Goal: Task Accomplishment & Management: Use online tool/utility

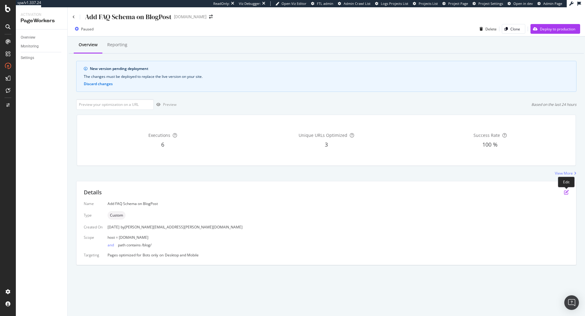
click at [566, 193] on icon "pen-to-square" at bounding box center [566, 192] width 5 height 5
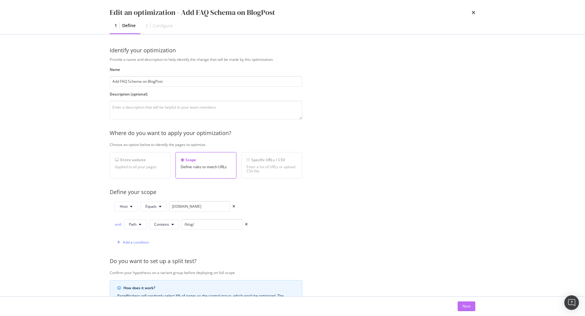
click at [458, 305] on button "Next" at bounding box center [466, 307] width 18 height 10
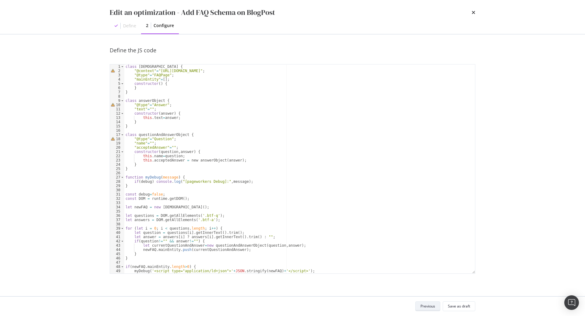
click at [432, 307] on div "Previous" at bounding box center [427, 306] width 15 height 5
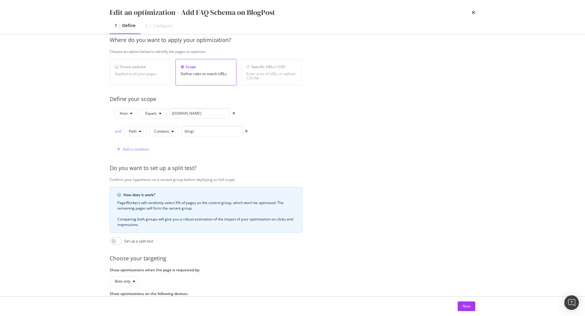
scroll to position [119, 0]
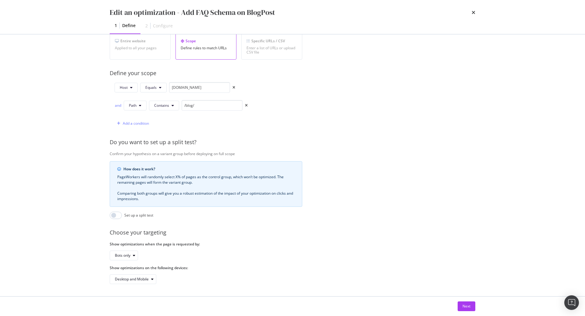
click at [476, 308] on div "Next" at bounding box center [292, 306] width 390 height 19
click at [470, 307] on button "Next" at bounding box center [466, 307] width 18 height 10
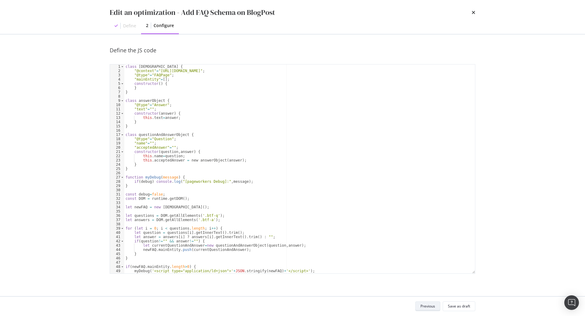
scroll to position [0, 0]
click at [315, 162] on div "class faqListObject { "@context" = "https://schema.org" ; "@type" = "FAQPage" ;…" at bounding box center [299, 174] width 351 height 218
type textarea "}"
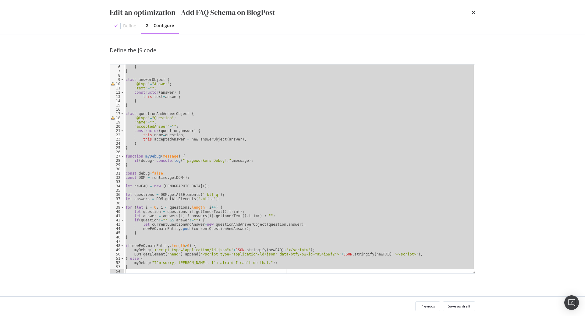
scroll to position [21, 0]
click at [428, 306] on div "Previous" at bounding box center [427, 306] width 15 height 5
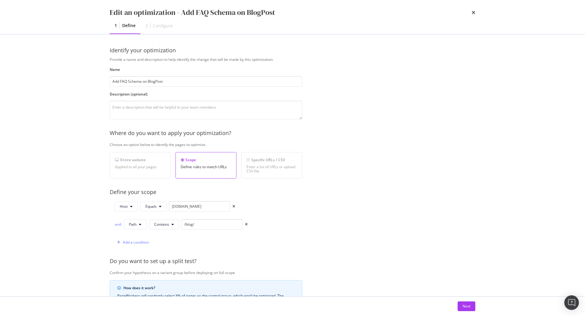
click at [475, 11] on div "Edit an optimization - Add FAQ Schema on BlogPost 1 Define 2 Configure" at bounding box center [292, 17] width 390 height 34
click at [473, 12] on icon "times" at bounding box center [473, 12] width 4 height 5
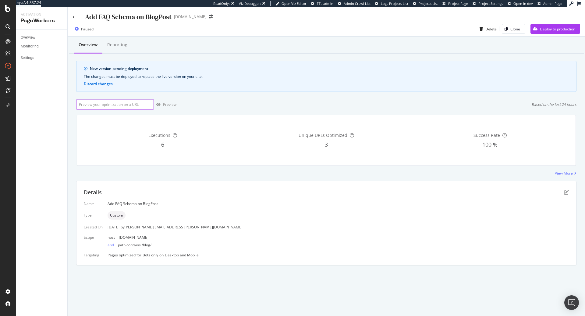
click at [122, 105] on input "url" at bounding box center [115, 104] width 78 height 11
paste input "https://info.onedoc.ch/fr/blog/toutes-les-specialites/dossier-electronique-pati…"
type input "https://info.onedoc.ch/fr/blog/toutes-les-specialites/dossier-electronique-pati…"
click at [168, 103] on div "Preview" at bounding box center [169, 104] width 13 height 5
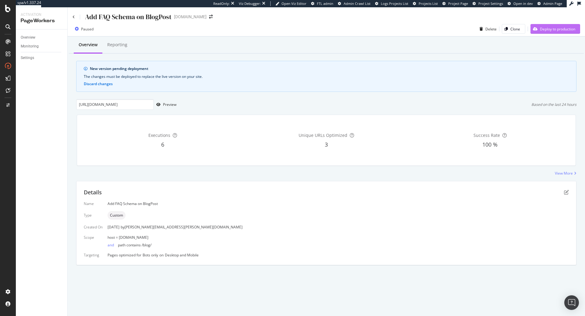
click at [548, 33] on div "Deploy to production" at bounding box center [552, 28] width 45 height 9
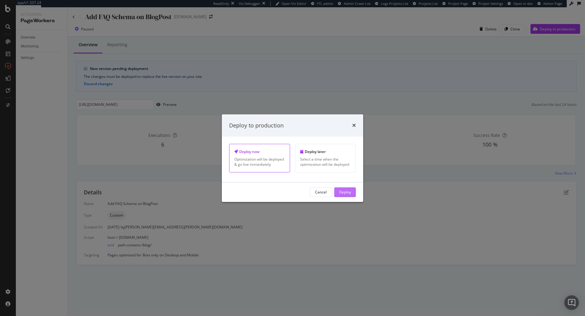
click at [340, 191] on div "Deploy" at bounding box center [345, 192] width 12 height 5
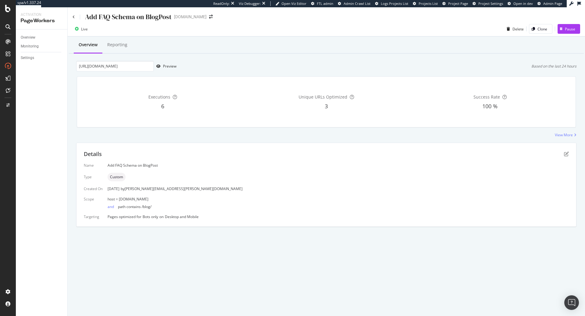
click at [83, 30] on div "Live" at bounding box center [84, 28] width 7 height 5
click at [564, 29] on div "button" at bounding box center [560, 29] width 7 height 4
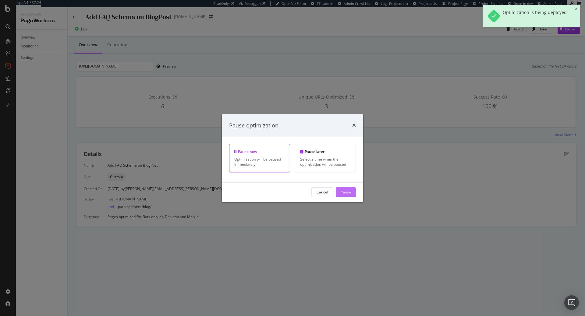
click at [350, 195] on div "Pause" at bounding box center [345, 192] width 10 height 5
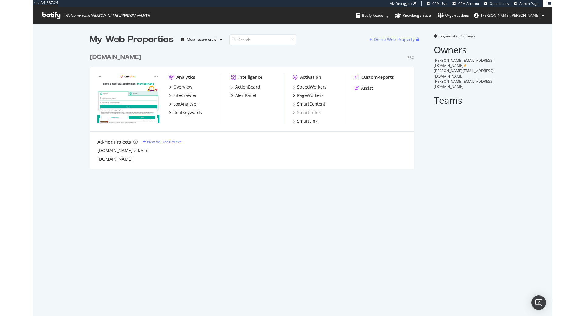
scroll to position [316, 519]
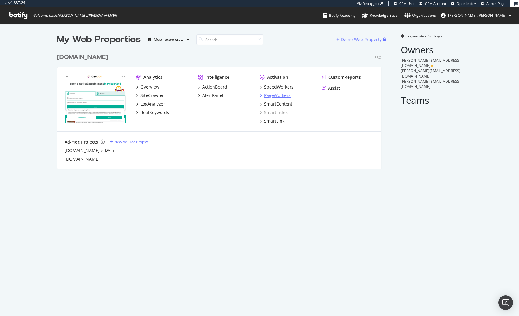
click at [286, 96] on div "PageWorkers" at bounding box center [277, 96] width 26 height 6
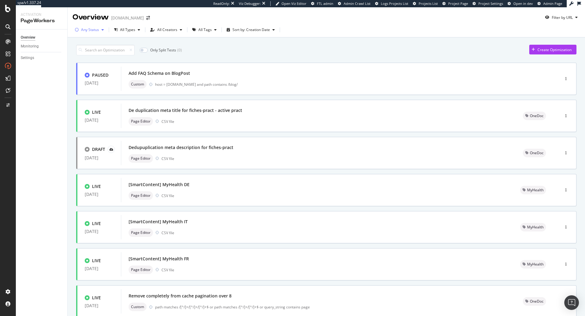
click at [95, 28] on div "Any Status" at bounding box center [90, 30] width 18 height 4
click at [121, 28] on div "All Types" at bounding box center [127, 30] width 15 height 4
click at [132, 52] on div "Custom" at bounding box center [130, 52] width 13 height 5
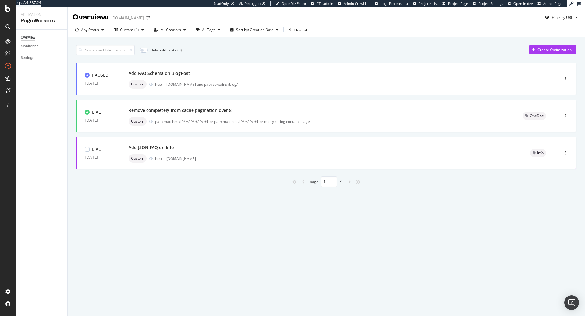
click at [206, 144] on div "Add JSON FAQ on Info" at bounding box center [322, 147] width 387 height 9
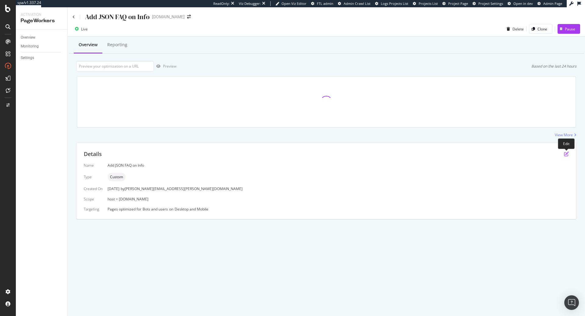
click at [519, 152] on icon "pen-to-square" at bounding box center [566, 154] width 5 height 5
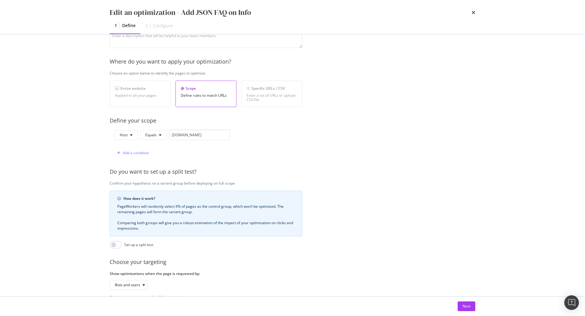
scroll to position [101, 0]
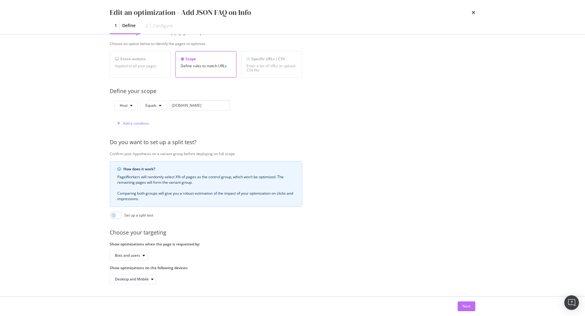
click at [463, 306] on div "Next" at bounding box center [466, 306] width 8 height 5
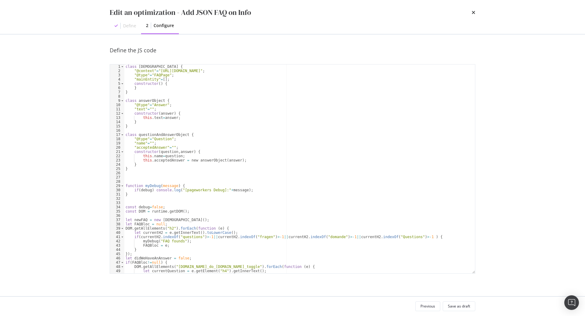
scroll to position [0, 0]
click at [238, 125] on div "class faqListObject { "@context" = "[URL][DOMAIN_NAME]" ; "@type" = "FAQPage" ;…" at bounding box center [299, 174] width 351 height 218
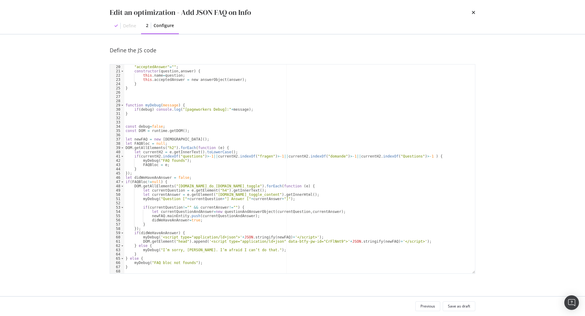
scroll to position [81, 0]
type textarea "}"
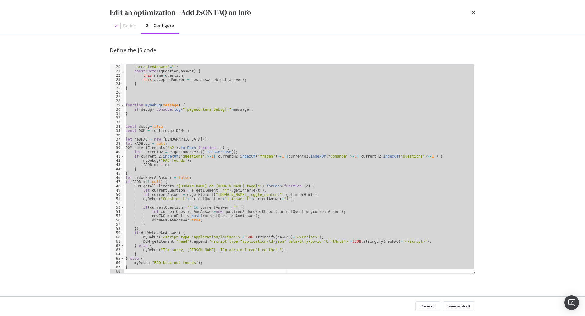
paste textarea "Cursor at row 68"
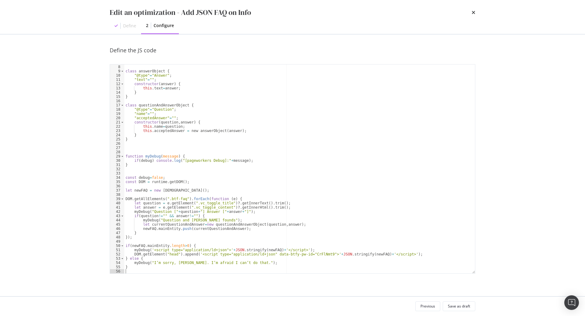
scroll to position [30, 0]
click at [196, 255] on div "} class answerObject { "@type" = "Answer" ; "text" = "" ; constructor ( answer …" at bounding box center [299, 170] width 351 height 218
type textarea "DOM.getElement("head").append('<script type="application/ld+json" data-btfy-pw-…"
click at [263, 254] on div "} class answerObject { "@type" = "Answer" ; "text" = "" ; constructor ( answer …" at bounding box center [299, 170] width 351 height 218
click at [272, 145] on div "} class answerObject { "@type" = "Answer" ; "text" = "" ; constructor ( answer …" at bounding box center [299, 170] width 351 height 218
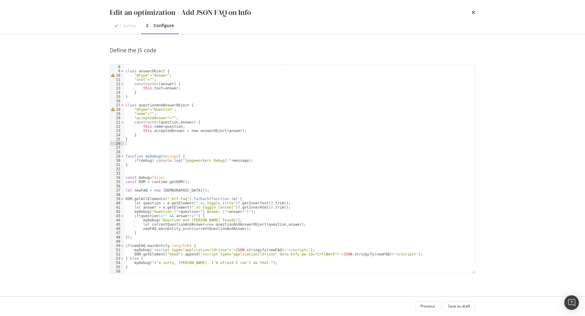
scroll to position [0, 0]
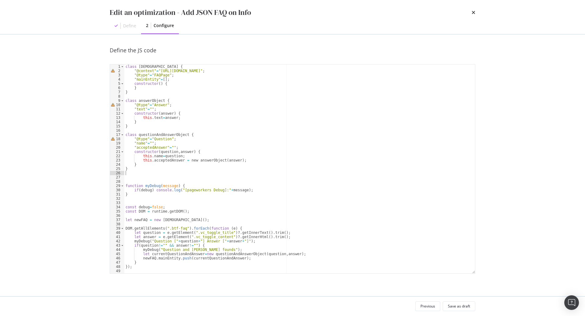
type textarea "}"
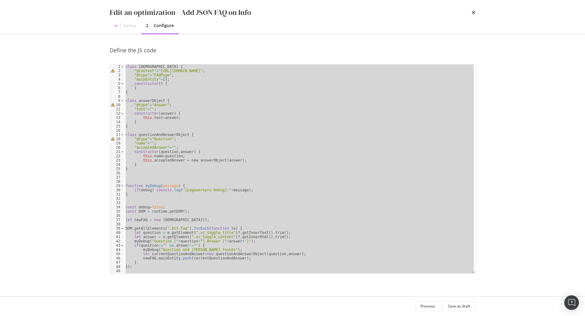
paste textarea "Cursor at row 56"
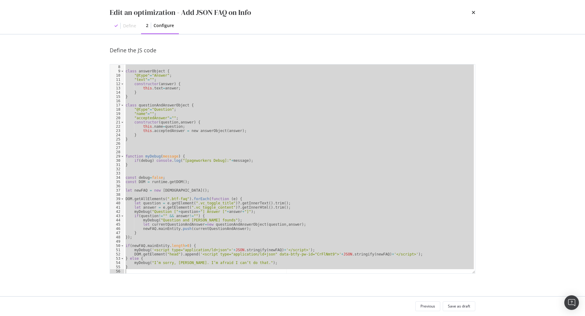
scroll to position [30, 0]
click at [277, 134] on div "} class answerObject { "@type" = "Answer" ; "text" = "" ; constructor ( answer …" at bounding box center [299, 169] width 351 height 209
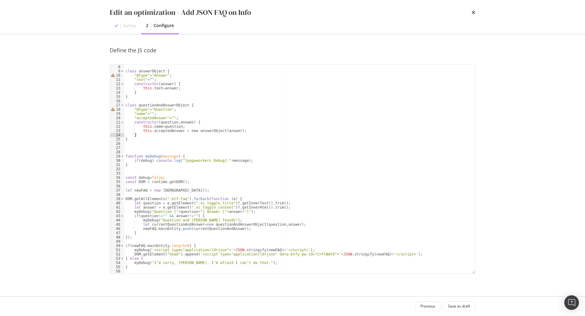
type textarea "}"
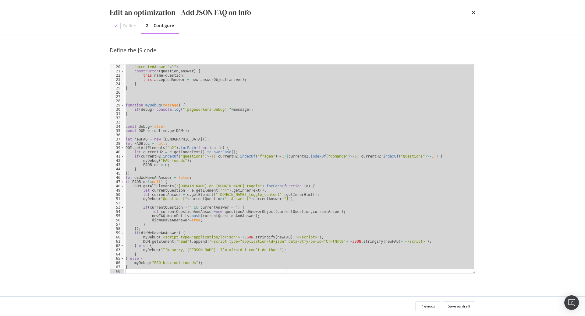
scroll to position [81, 0]
click at [277, 134] on div ""name" = "" ; "acceptedAnswer" = "" ; constructor ( question , answer ) { this …" at bounding box center [299, 169] width 351 height 209
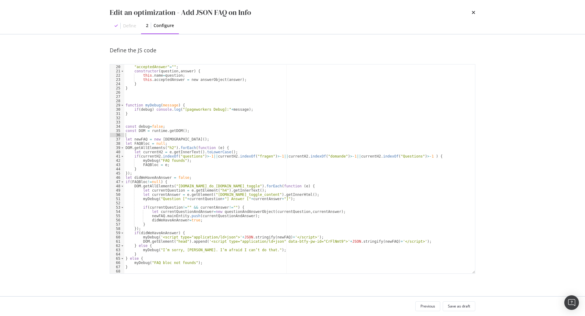
click at [277, 134] on div ""name" = "" ; "acceptedAnswer" = "" ; constructor ( question , answer ) { this …" at bounding box center [299, 170] width 351 height 218
type textarea "}"
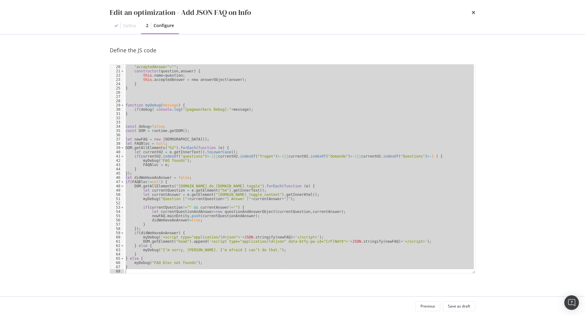
paste textarea "Cursor at row 68"
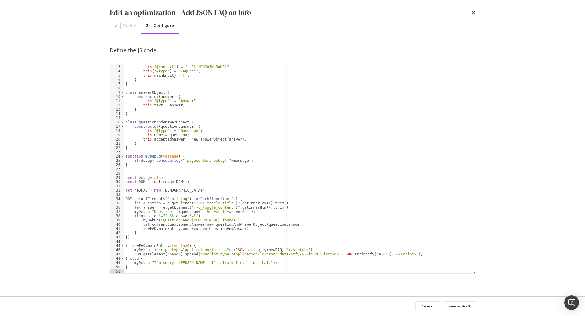
scroll to position [0, 0]
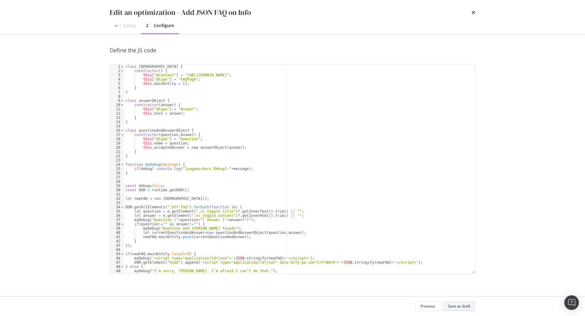
click at [449, 303] on div "Save as draft" at bounding box center [459, 306] width 22 height 9
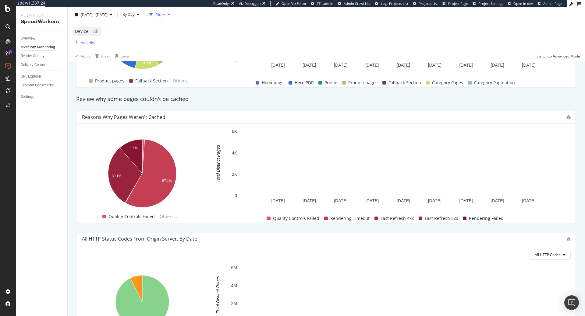
scroll to position [381, 0]
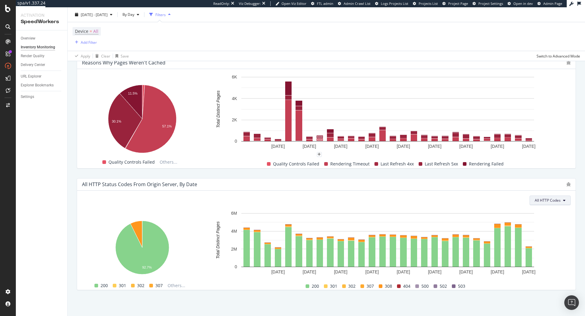
click at [558, 201] on span "All HTTP Codes" at bounding box center [547, 200] width 26 height 5
click at [513, 227] on span "Only 5xx HTTP Codes" at bounding box center [504, 228] width 39 height 5
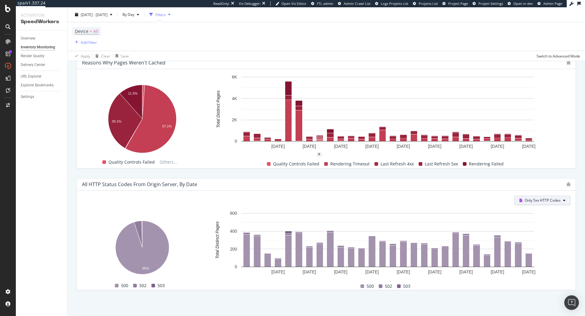
click at [553, 202] on span "Only 5xx HTTP Codes" at bounding box center [542, 200] width 36 height 5
click at [555, 202] on span "Only 5xx HTTP Codes" at bounding box center [542, 200] width 36 height 5
